Goal: Check status: Check status

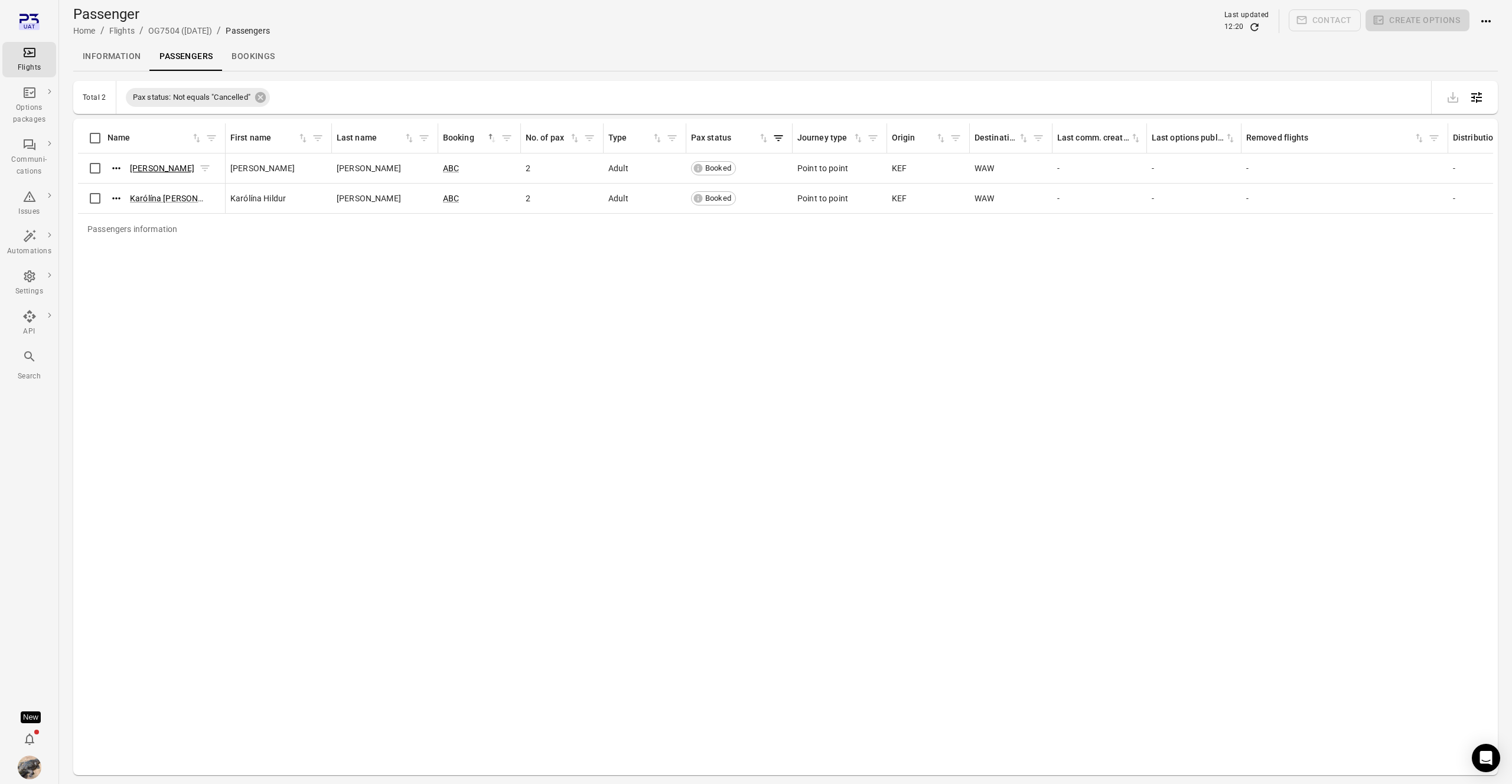
click at [170, 167] on link "[PERSON_NAME]" at bounding box center [161, 168] width 64 height 9
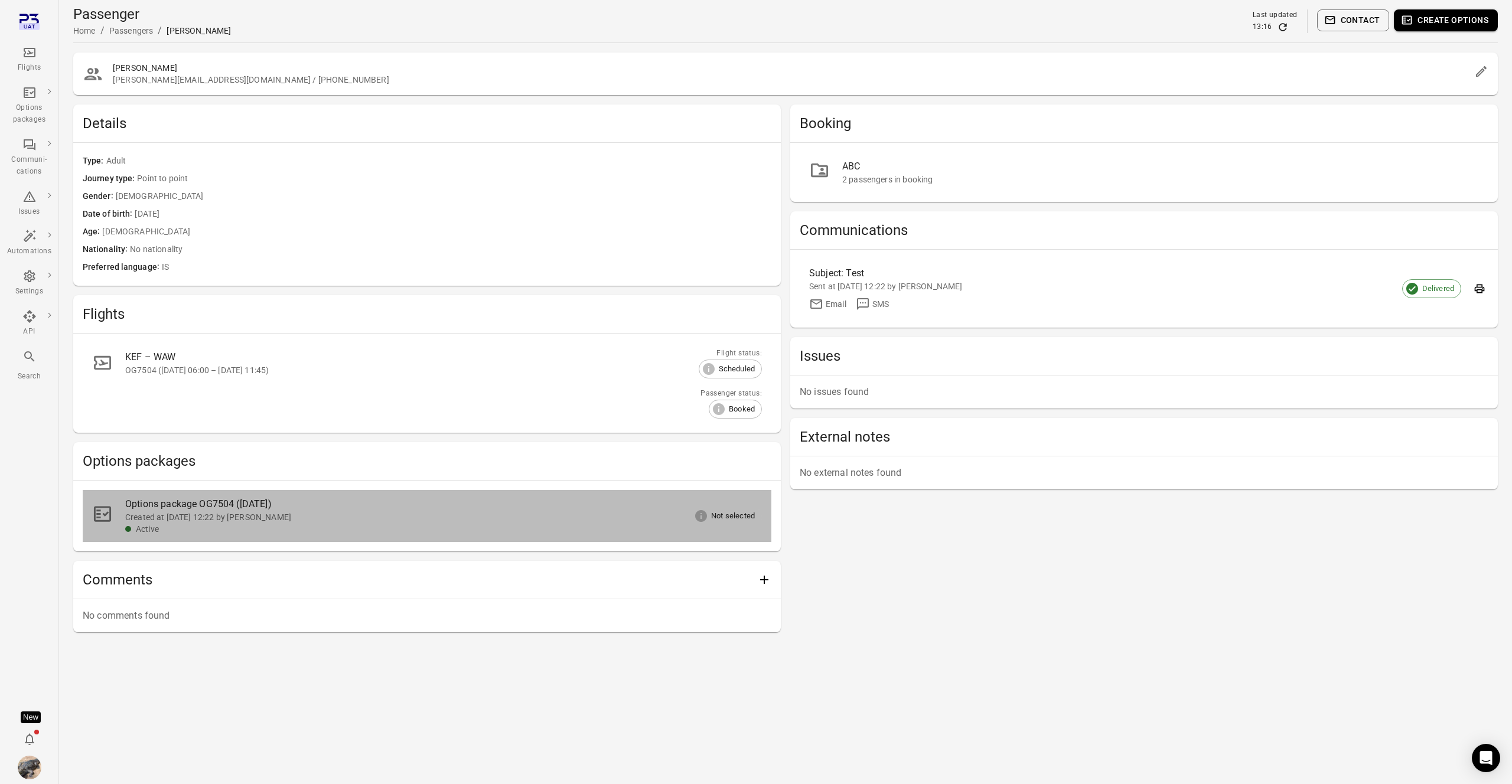
click at [252, 514] on div "Created at [DATE] 12:22 by [PERSON_NAME]" at bounding box center [434, 517] width 618 height 12
